Goal: Information Seeking & Learning: Learn about a topic

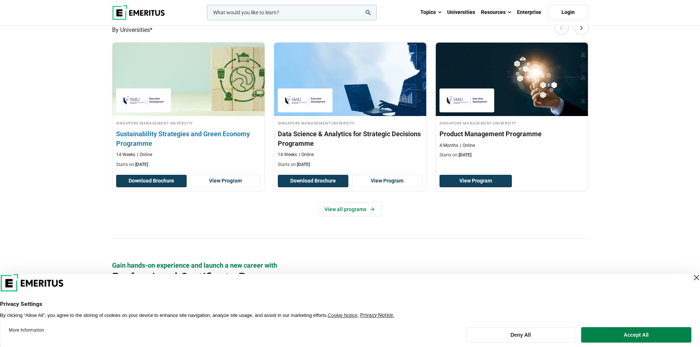
scroll to position [477, 0]
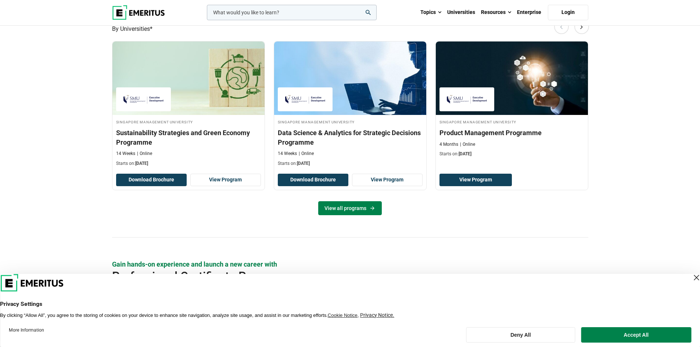
click at [365, 212] on link "View all programs" at bounding box center [350, 208] width 64 height 14
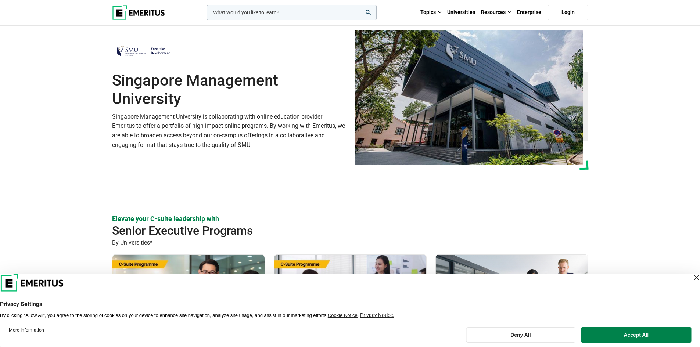
scroll to position [0, 0]
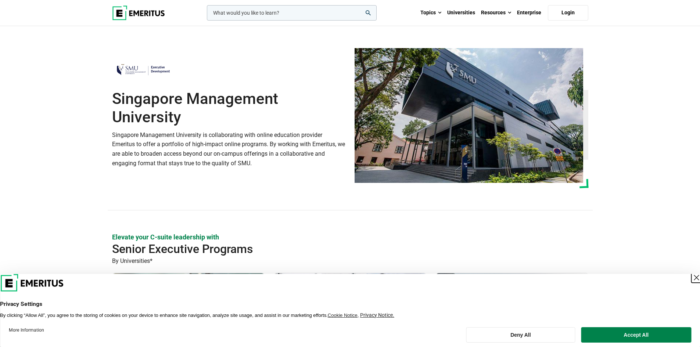
click at [691, 281] on div "Close Layer" at bounding box center [696, 277] width 10 height 10
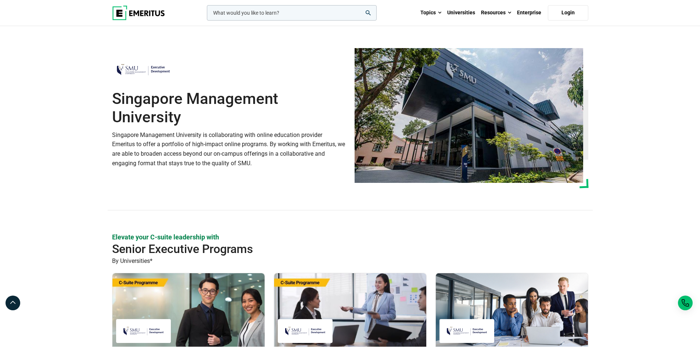
click at [26, 125] on section "Singapore Management University Singapore Management University is collaboratin…" at bounding box center [350, 129] width 700 height 206
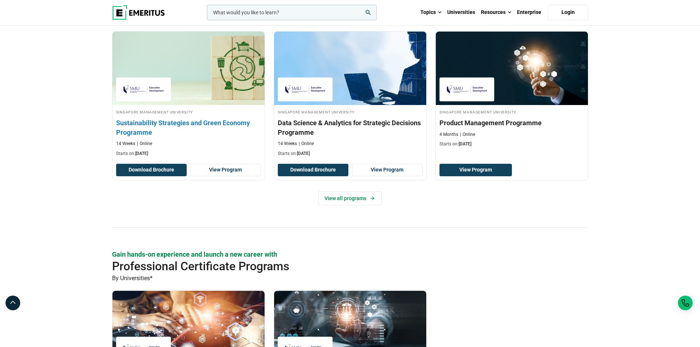
scroll to position [477, 0]
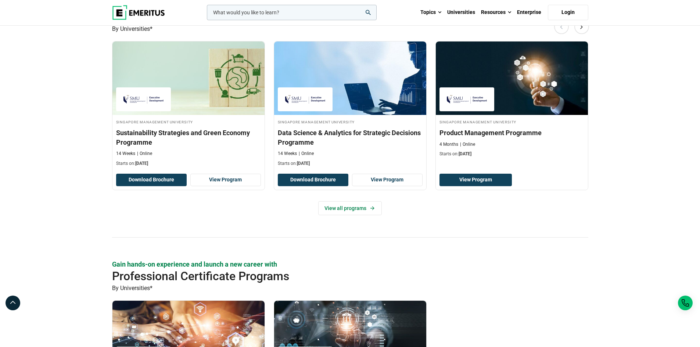
click at [66, 163] on section "Elevate your C-suite leadership with Senior Executive Programs By Universities*…" at bounding box center [350, 114] width 700 height 718
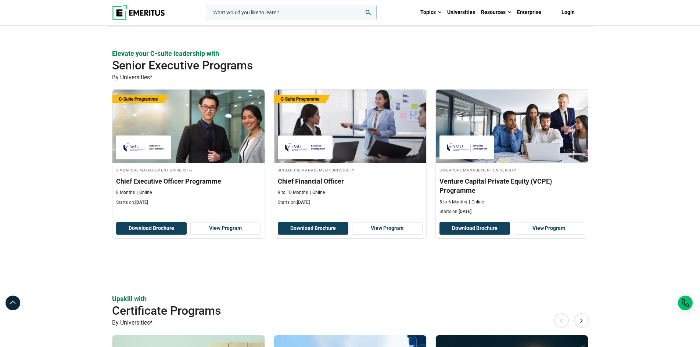
scroll to position [257, 0]
